Goal: Understand process/instructions: Learn how to perform a task or action

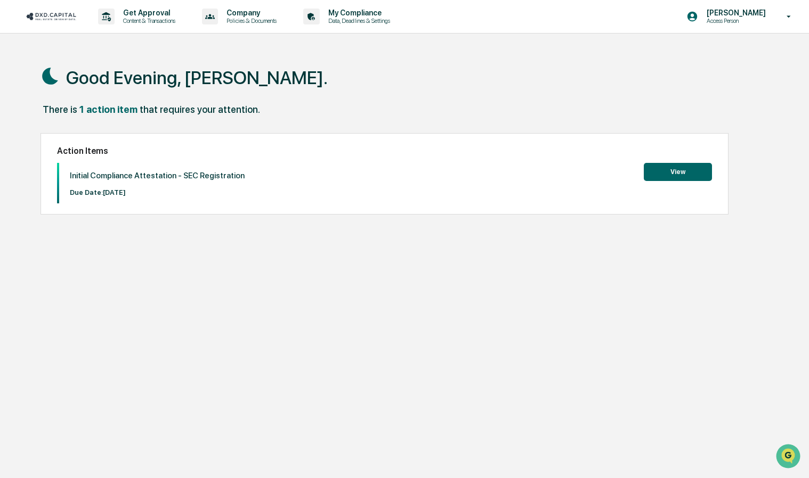
click at [663, 166] on button "View" at bounding box center [678, 172] width 68 height 18
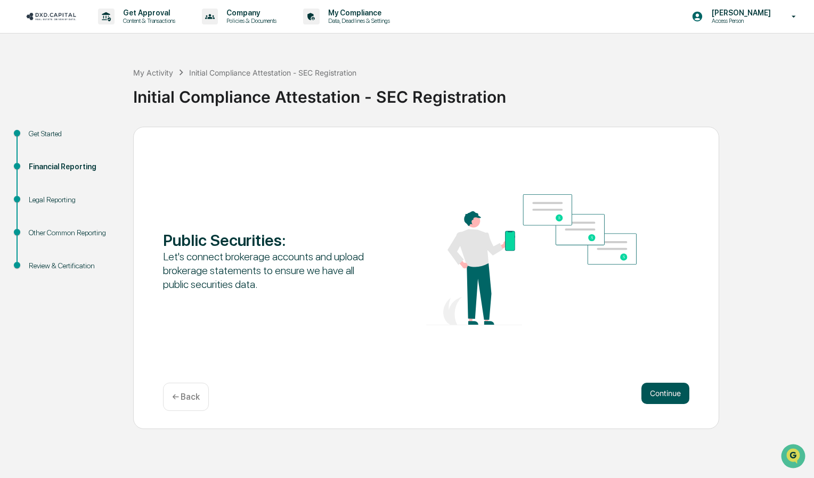
click at [653, 385] on button "Continue" at bounding box center [666, 393] width 48 height 21
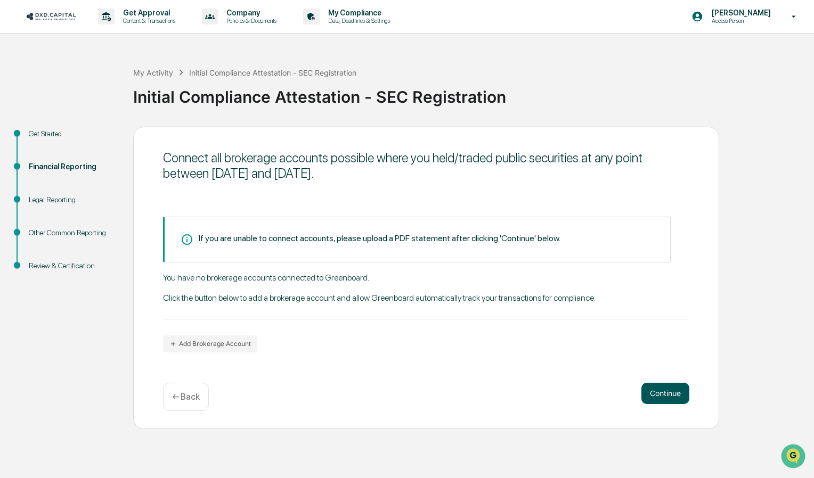
click at [660, 395] on button "Continue" at bounding box center [666, 393] width 48 height 21
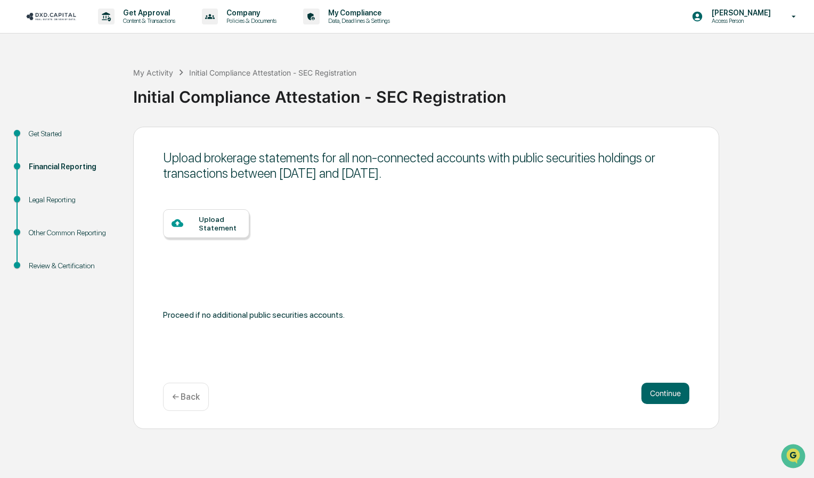
click at [186, 395] on p "← Back" at bounding box center [186, 397] width 28 height 10
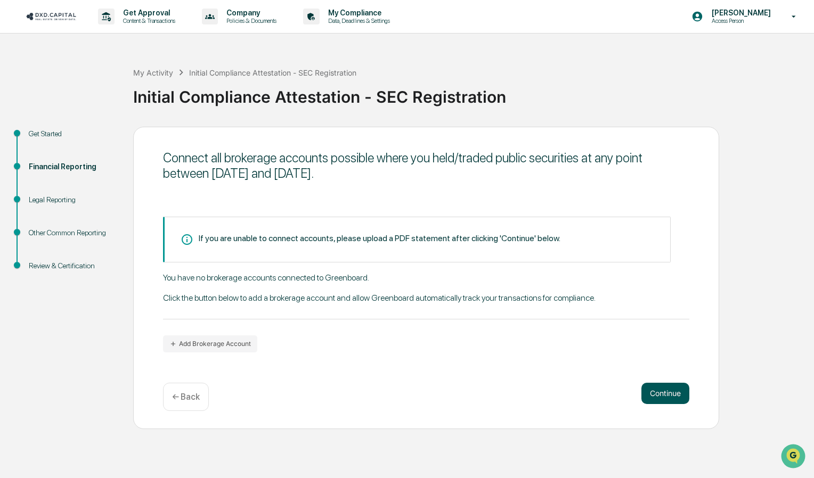
click at [661, 383] on button "Continue" at bounding box center [666, 393] width 48 height 21
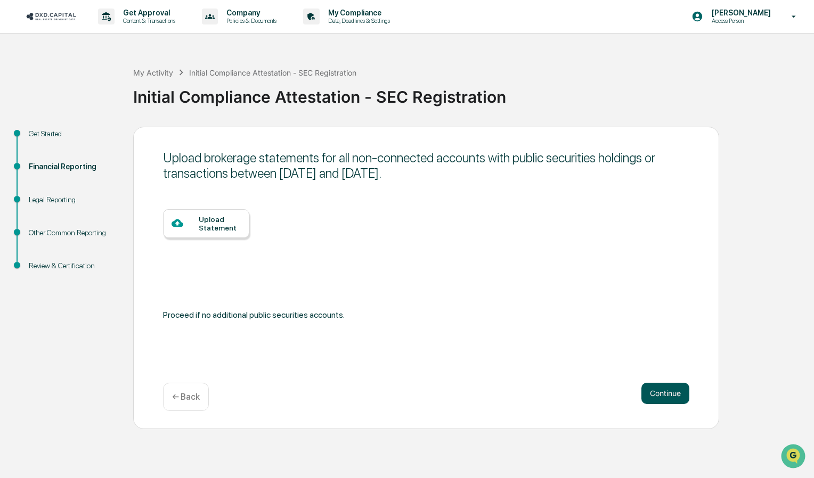
click at [658, 385] on button "Continue" at bounding box center [666, 393] width 48 height 21
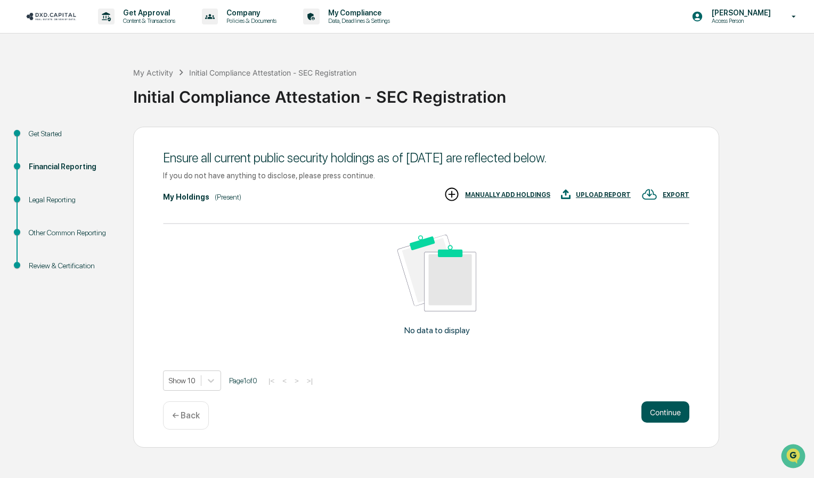
click at [661, 405] on button "Continue" at bounding box center [666, 412] width 48 height 21
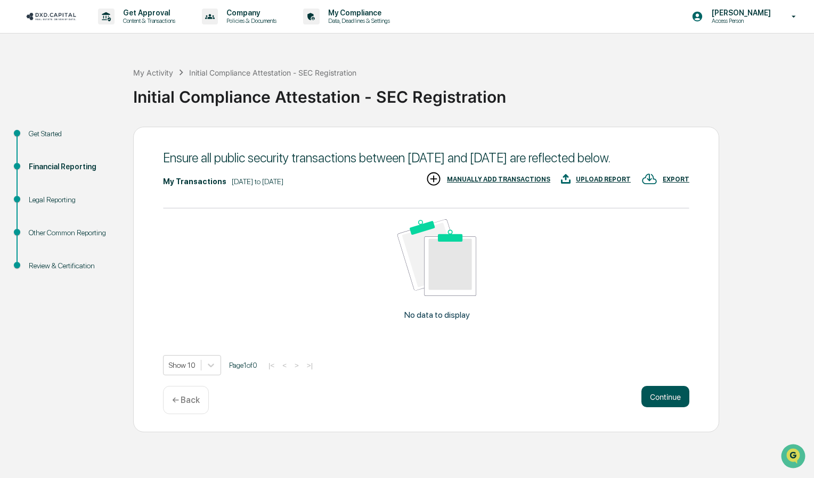
click at [661, 408] on button "Continue" at bounding box center [666, 396] width 48 height 21
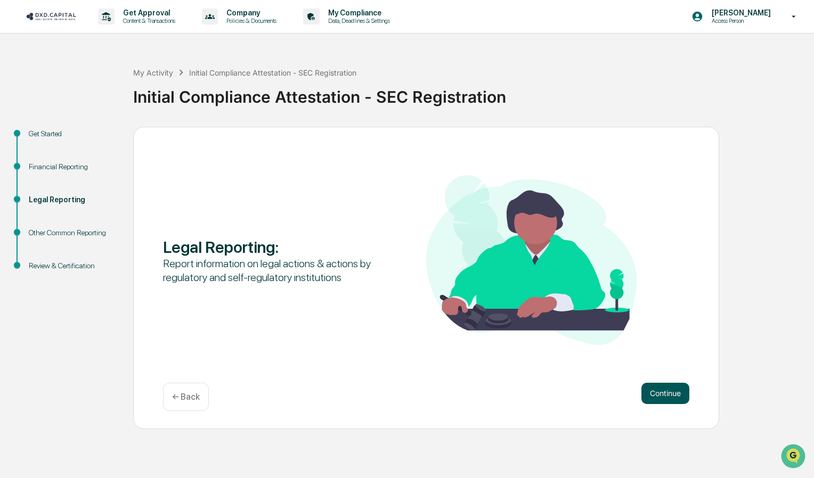
click at [673, 390] on button "Continue" at bounding box center [666, 393] width 48 height 21
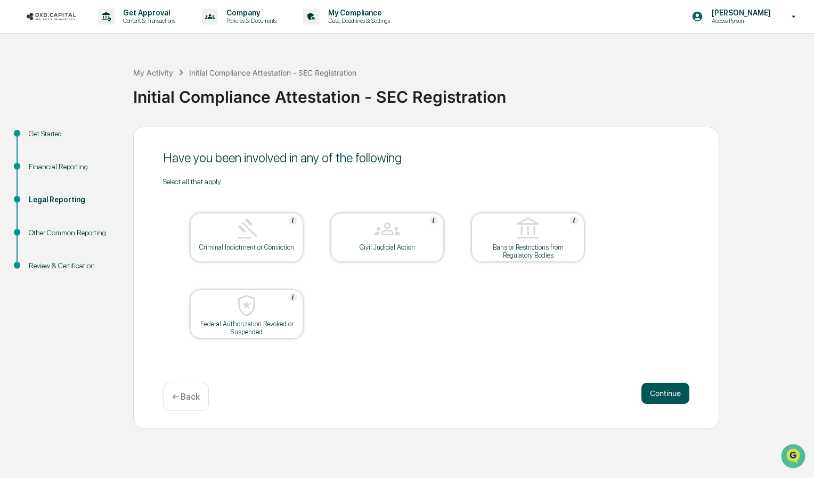
click at [652, 386] on button "Continue" at bounding box center [666, 393] width 48 height 21
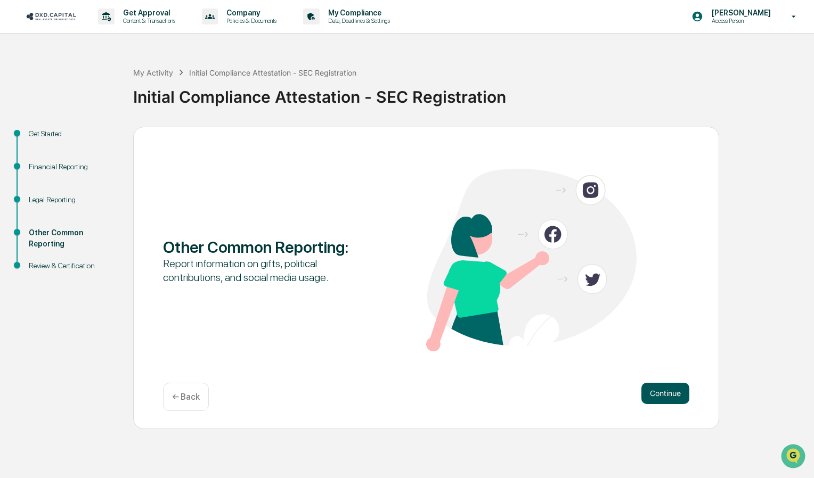
click at [655, 388] on button "Continue" at bounding box center [666, 393] width 48 height 21
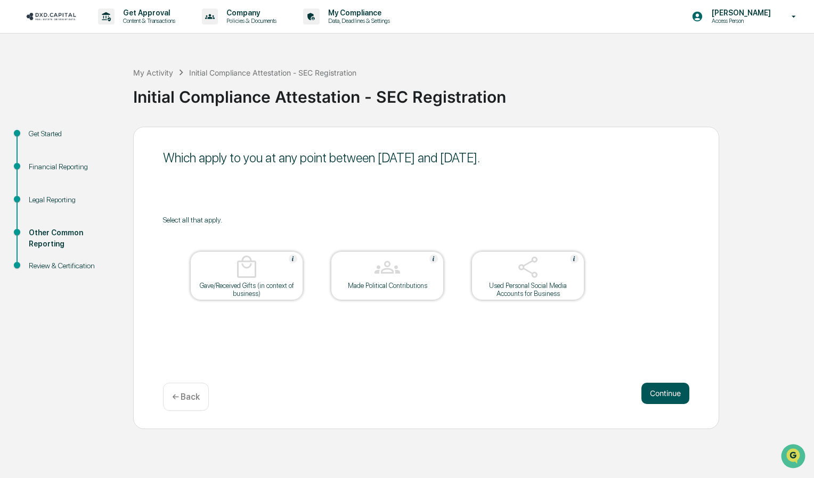
click at [658, 387] on button "Continue" at bounding box center [666, 393] width 48 height 21
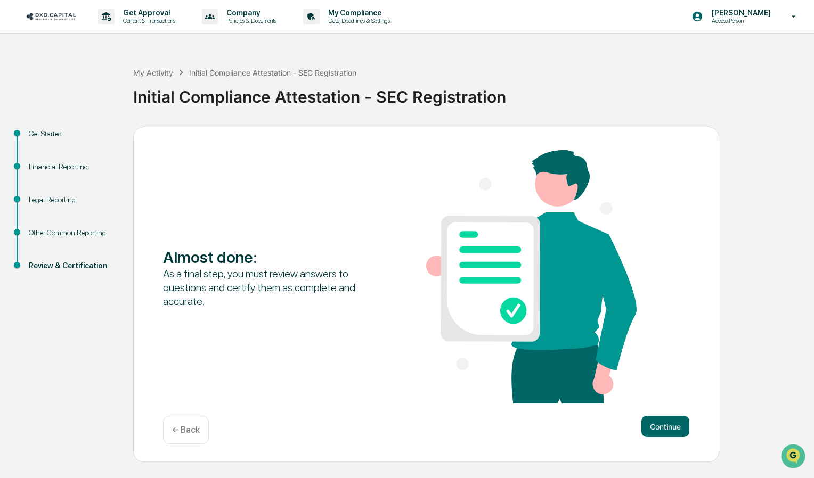
click at [177, 438] on div "← Back" at bounding box center [186, 430] width 46 height 28
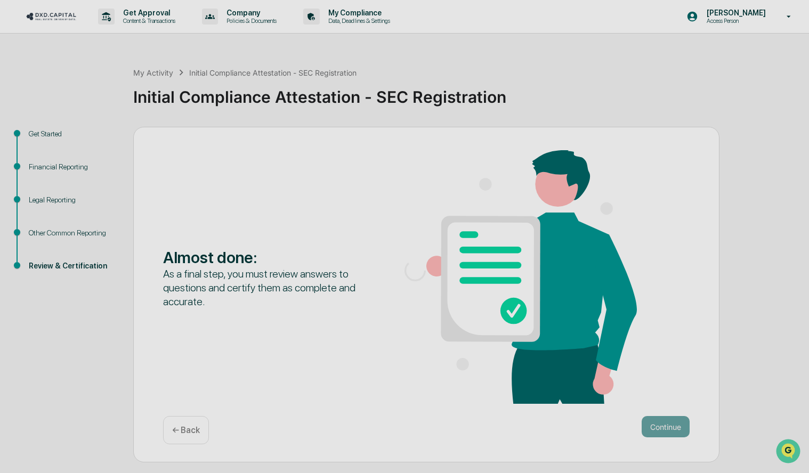
click at [177, 438] on div at bounding box center [415, 271] width 830 height 542
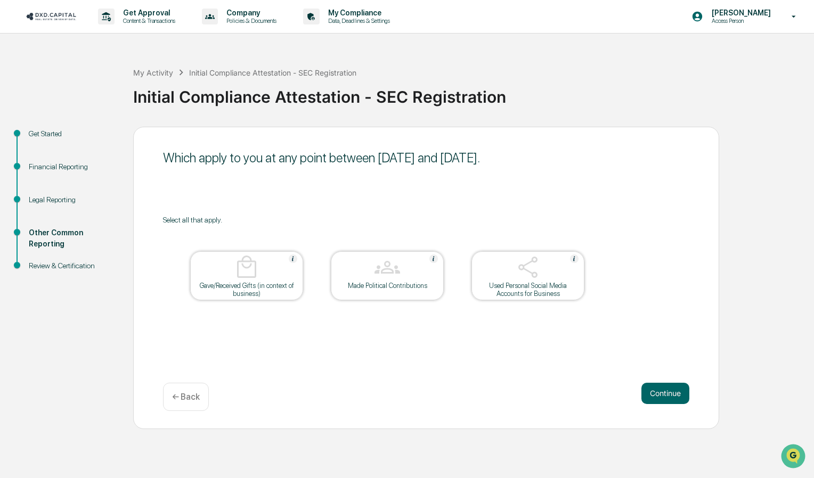
click at [190, 396] on p "← Back" at bounding box center [186, 397] width 28 height 10
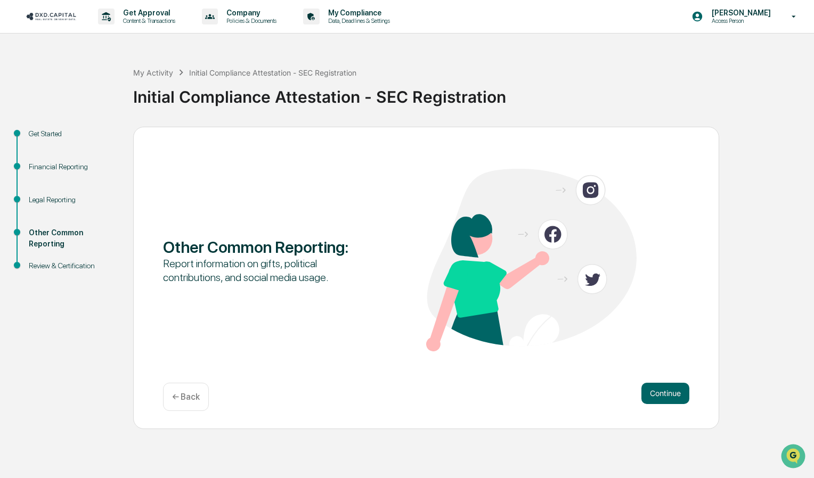
click at [190, 395] on p "← Back" at bounding box center [186, 397] width 28 height 10
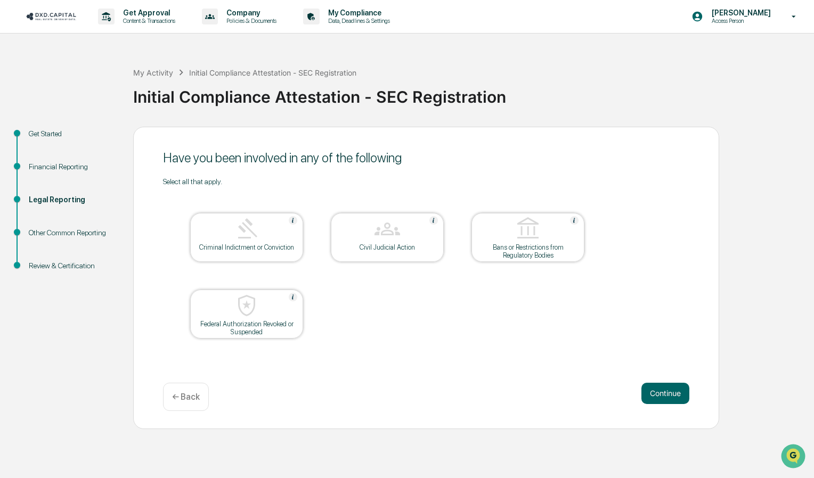
click at [190, 395] on p "← Back" at bounding box center [186, 397] width 28 height 10
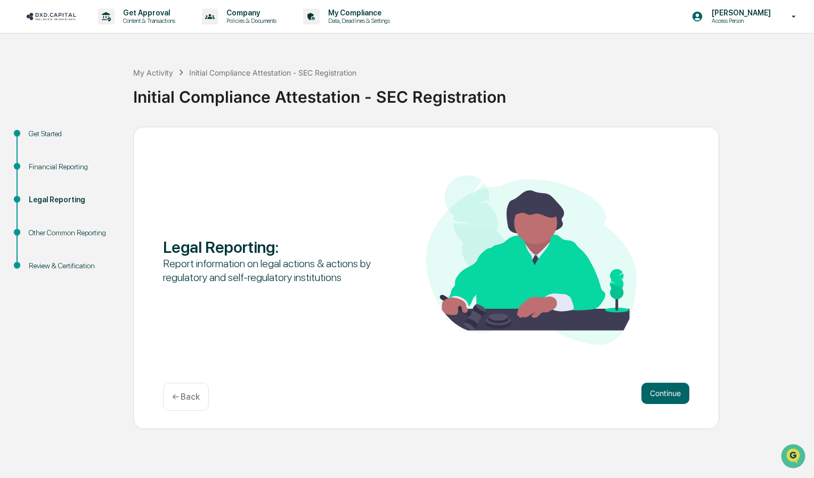
click at [190, 395] on p "← Back" at bounding box center [186, 397] width 28 height 10
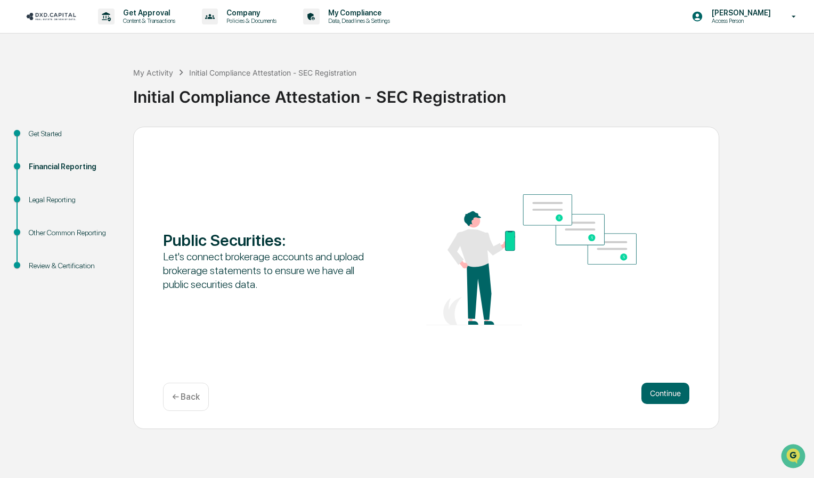
click at [190, 395] on p "← Back" at bounding box center [186, 397] width 28 height 10
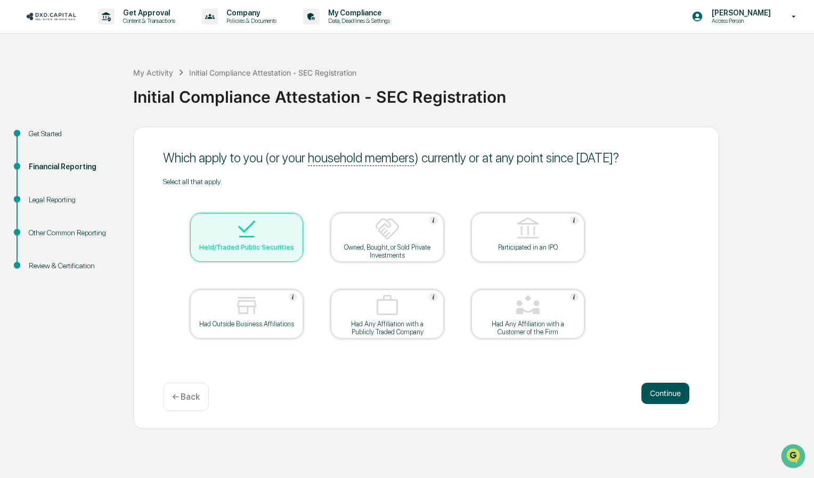
click at [654, 386] on button "Continue" at bounding box center [666, 393] width 48 height 21
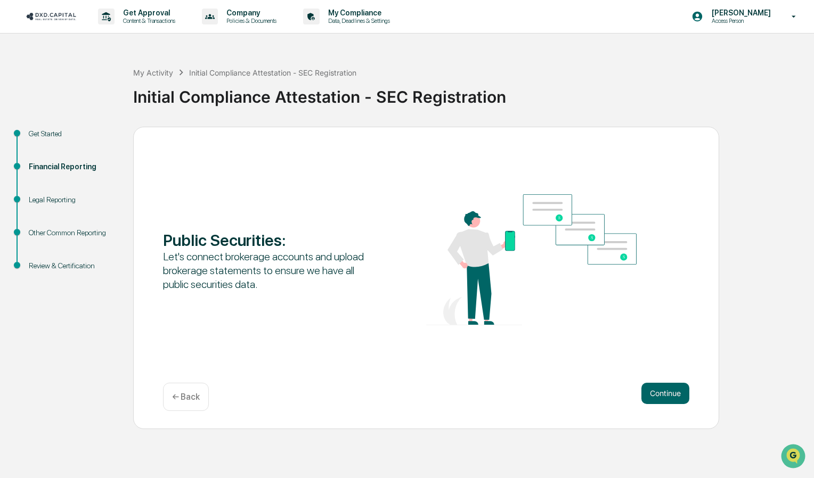
click at [189, 396] on p "← Back" at bounding box center [186, 397] width 28 height 10
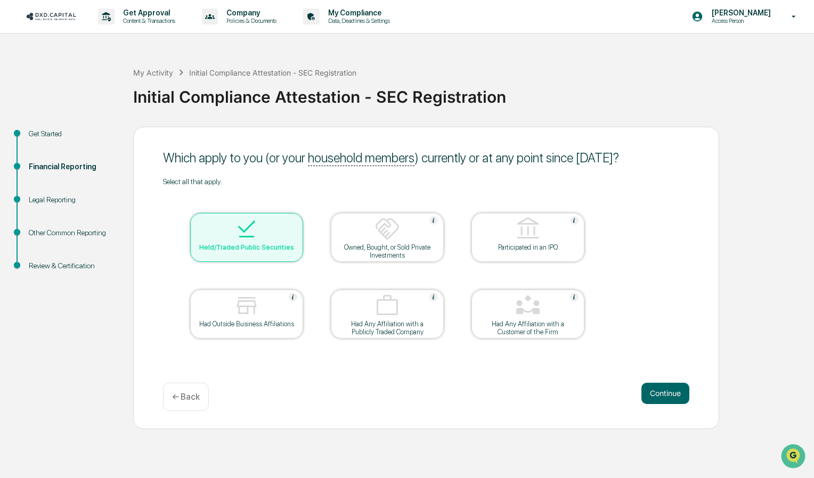
click at [189, 396] on p "← Back" at bounding box center [186, 397] width 28 height 10
